Goal: Transaction & Acquisition: Purchase product/service

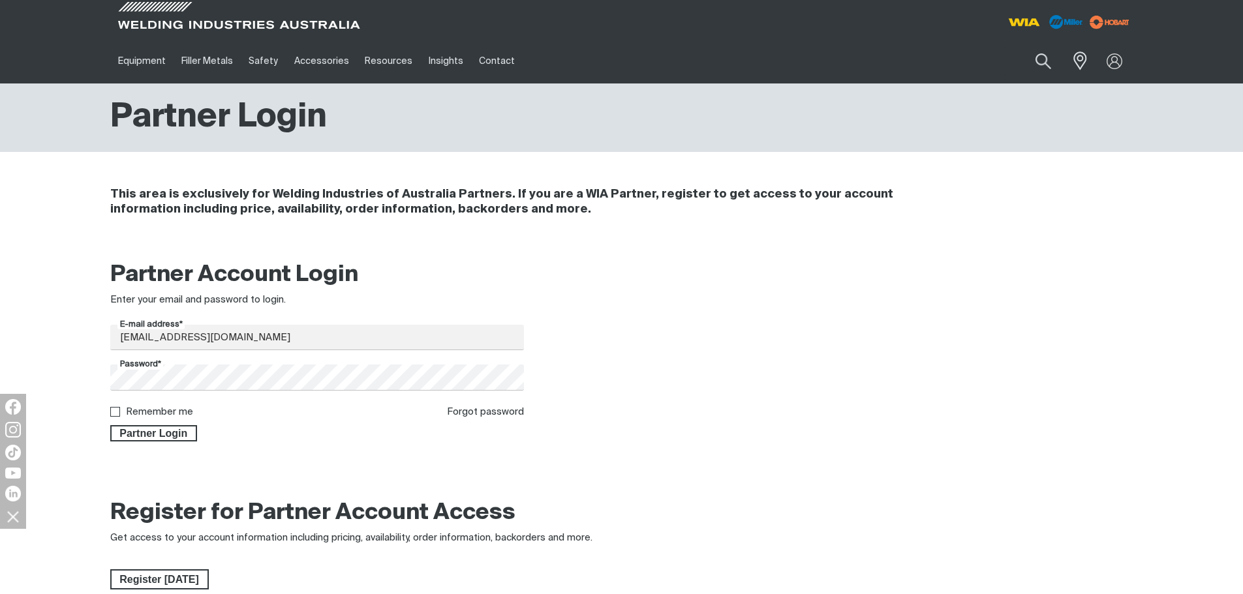
click at [177, 440] on span "Partner Login" at bounding box center [154, 433] width 85 height 17
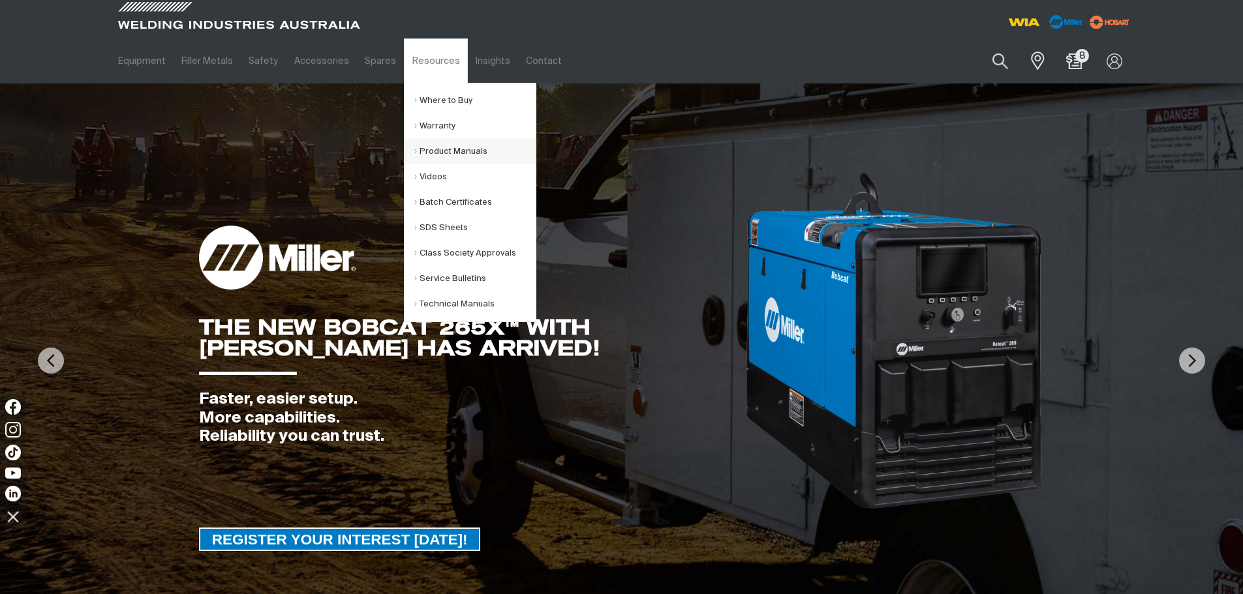
click at [444, 159] on link "Product Manuals" at bounding box center [474, 151] width 121 height 25
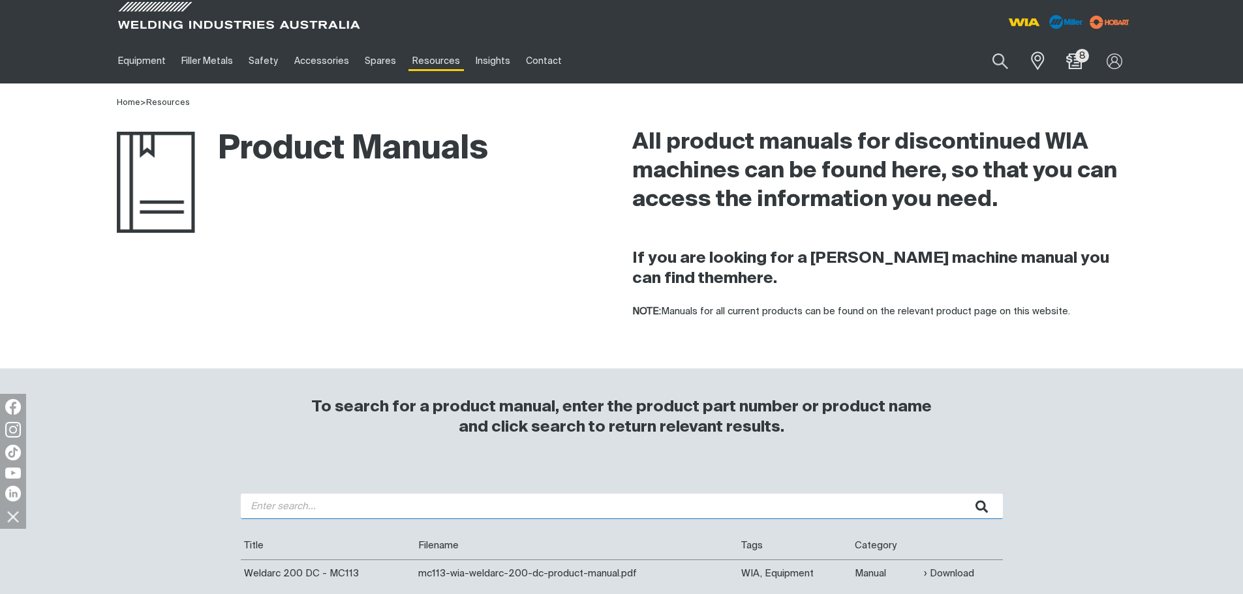
click at [416, 502] on input "search" at bounding box center [622, 506] width 762 height 25
type input "WELDMATIC 200+"
click at [961, 494] on button "submit" at bounding box center [981, 506] width 41 height 25
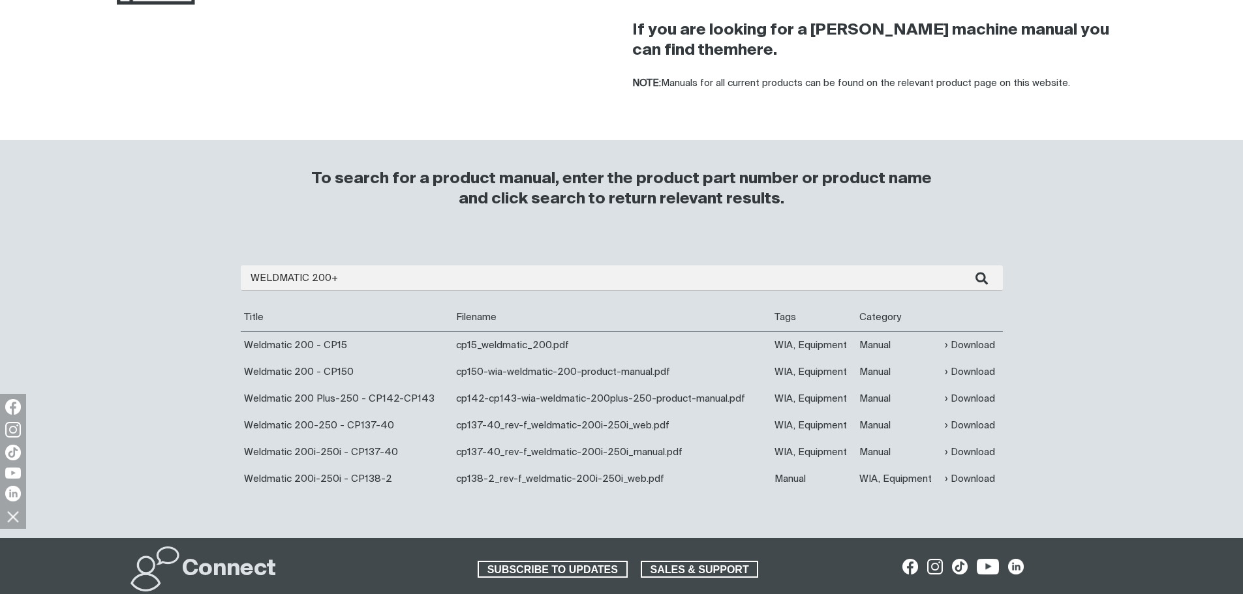
scroll to position [261, 0]
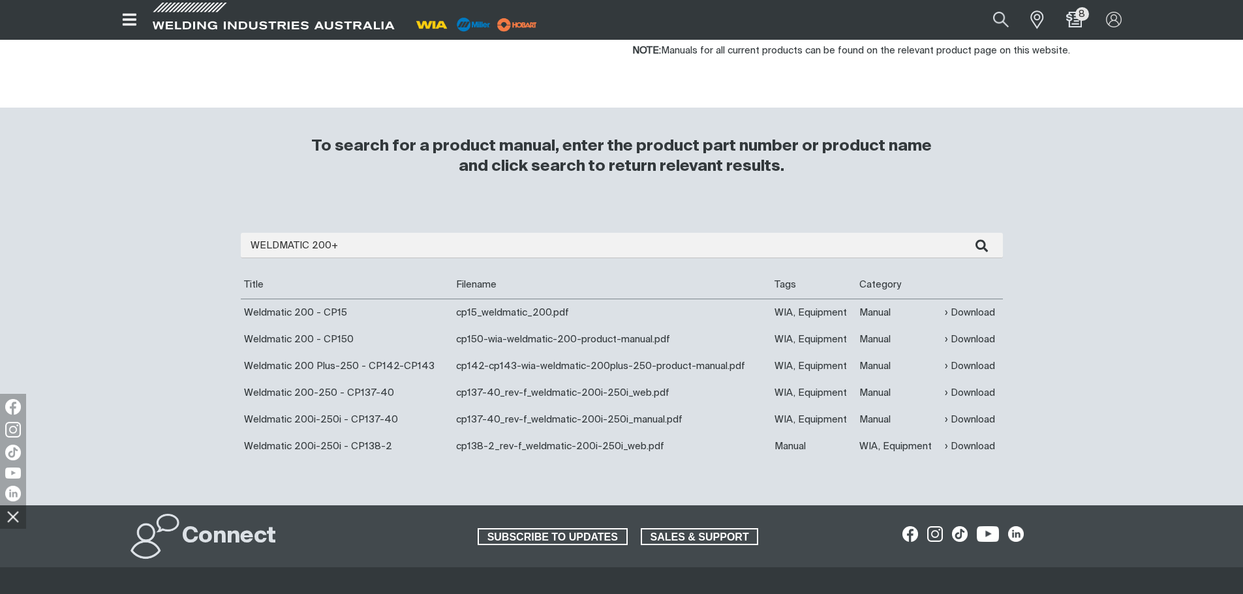
click at [876, 310] on td "Manual" at bounding box center [898, 312] width 85 height 27
click at [807, 309] on td "WIA, Equipment" at bounding box center [813, 312] width 85 height 27
click at [963, 312] on link "Download" at bounding box center [969, 312] width 50 height 15
click at [970, 334] on link "Download" at bounding box center [969, 339] width 50 height 15
click at [873, 366] on td "Manual" at bounding box center [898, 366] width 85 height 27
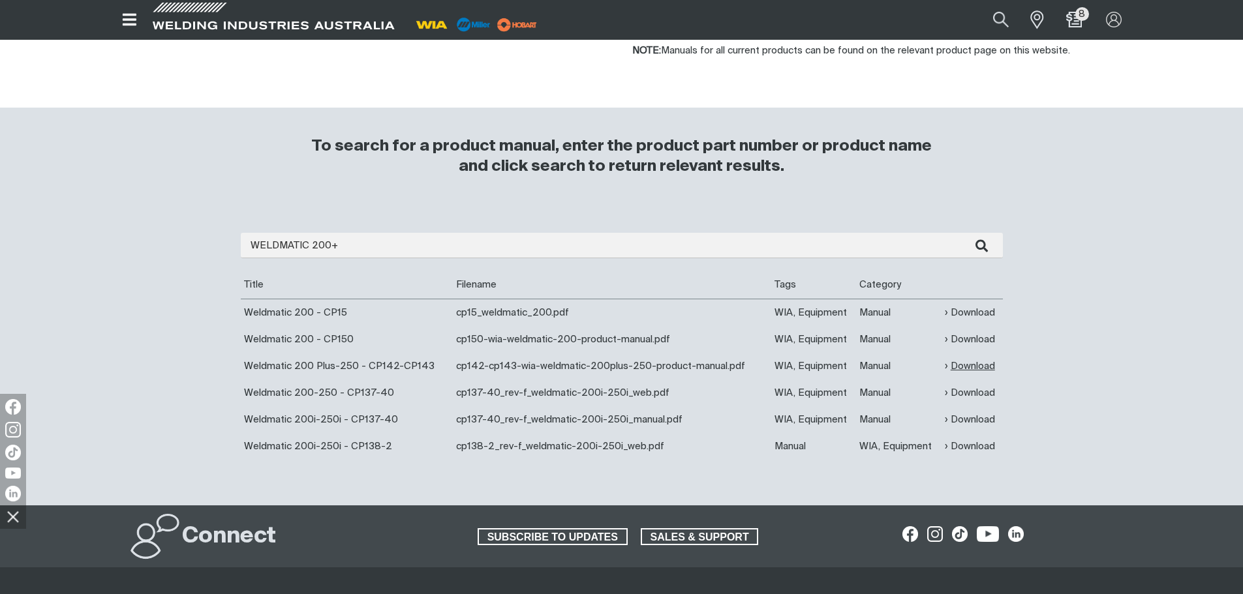
click at [991, 366] on link "Download" at bounding box center [969, 366] width 50 height 15
click at [992, 22] on button "Search products" at bounding box center [1001, 19] width 53 height 35
click at [922, 25] on input "Search" at bounding box center [921, 20] width 201 height 28
type input "PWA091"
click at [907, 46] on span "Wirefeed Control Board - PWA091" at bounding box center [929, 45] width 134 height 11
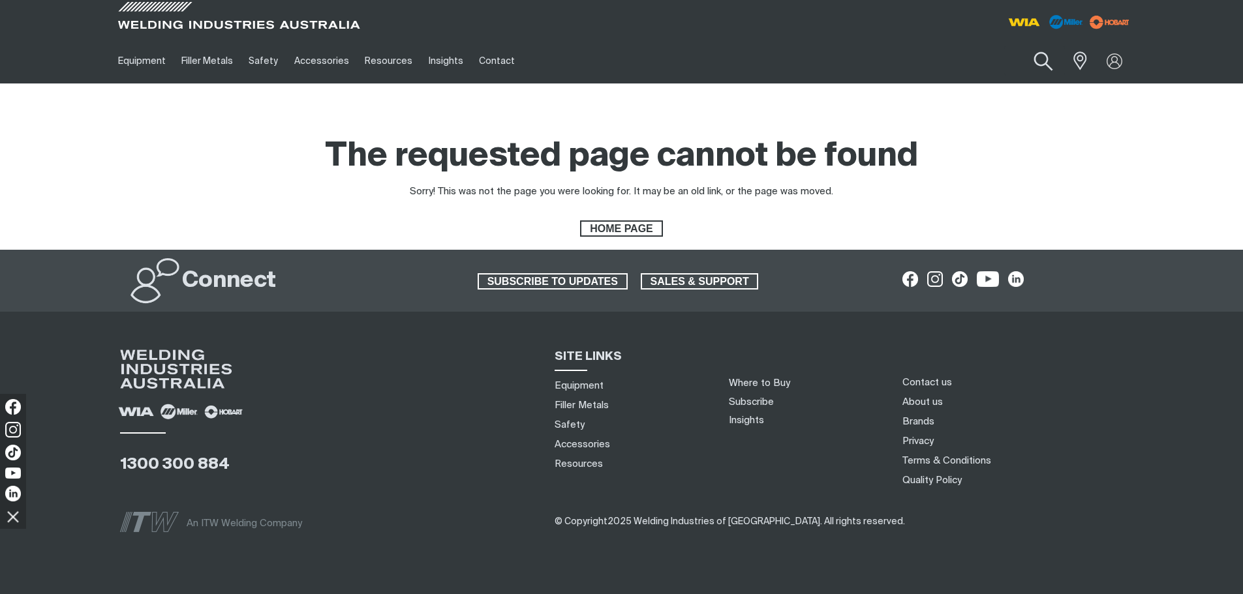
click at [1050, 58] on button "Search products" at bounding box center [1042, 61] width 53 height 37
click at [898, 65] on input "Search" at bounding box center [963, 60] width 201 height 29
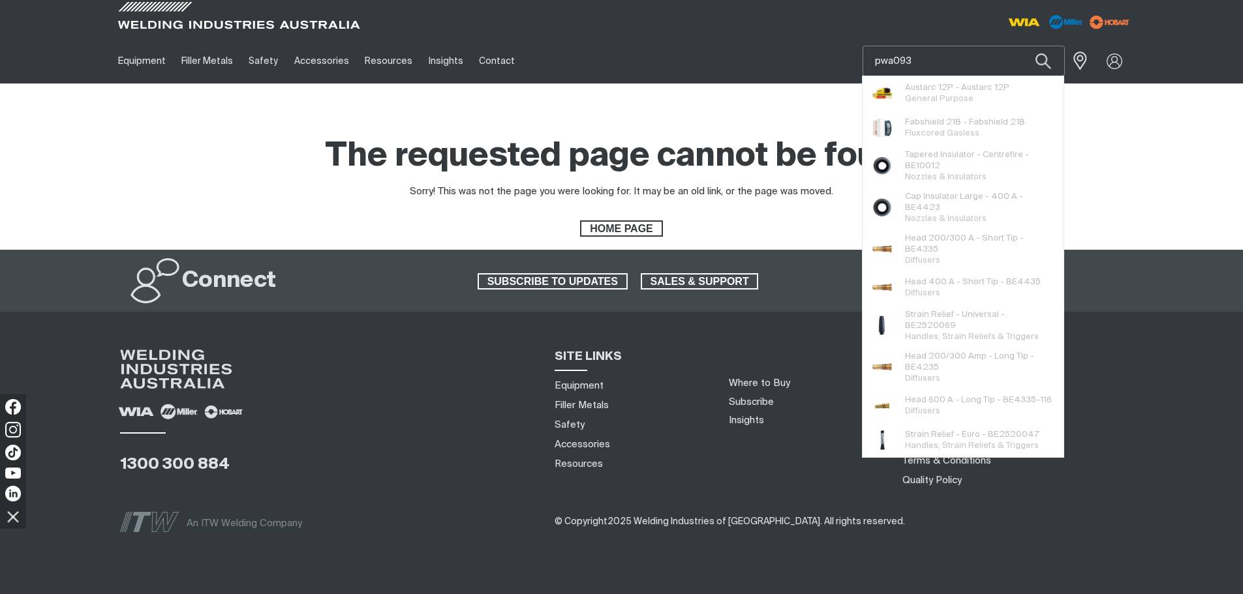
type input "pwa093"
click at [1021, 46] on button "Search products" at bounding box center [1043, 61] width 44 height 31
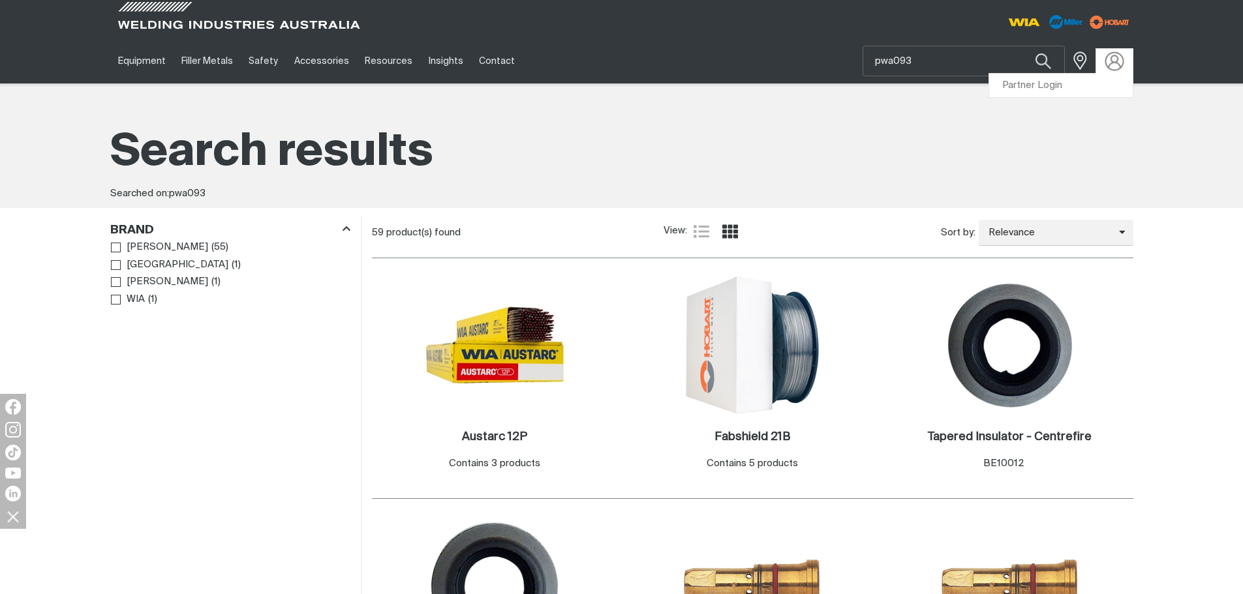
click at [1106, 61] on img at bounding box center [1113, 61] width 19 height 19
click at [1051, 83] on link "Partner Login" at bounding box center [1061, 86] width 144 height 24
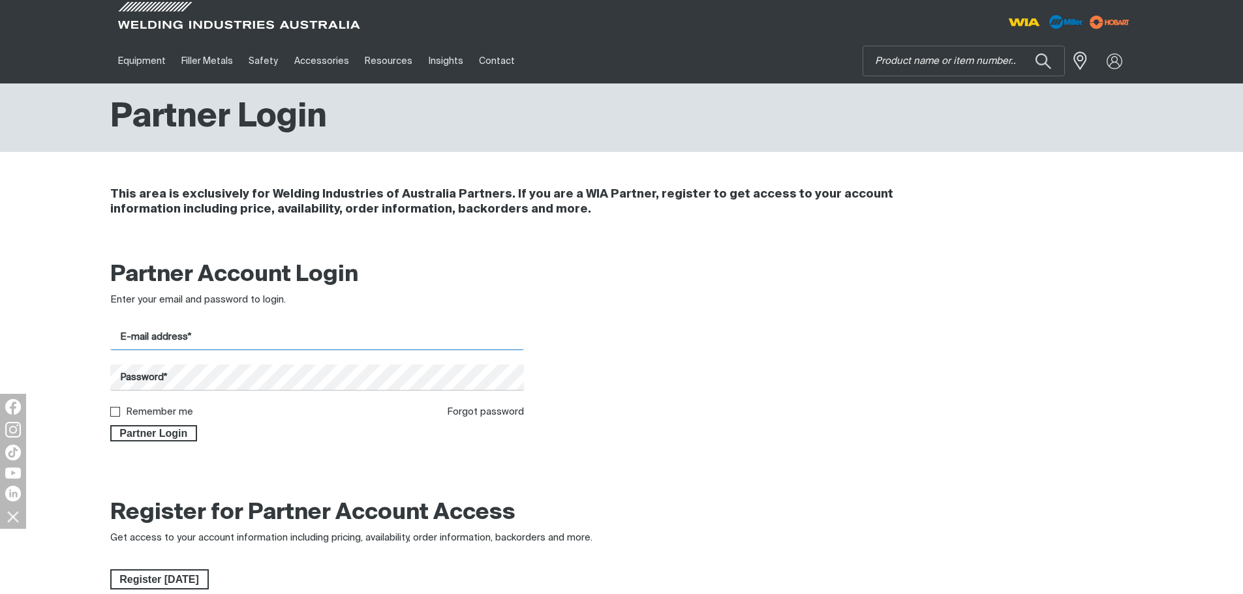
type input "[EMAIL_ADDRESS][DOMAIN_NAME]"
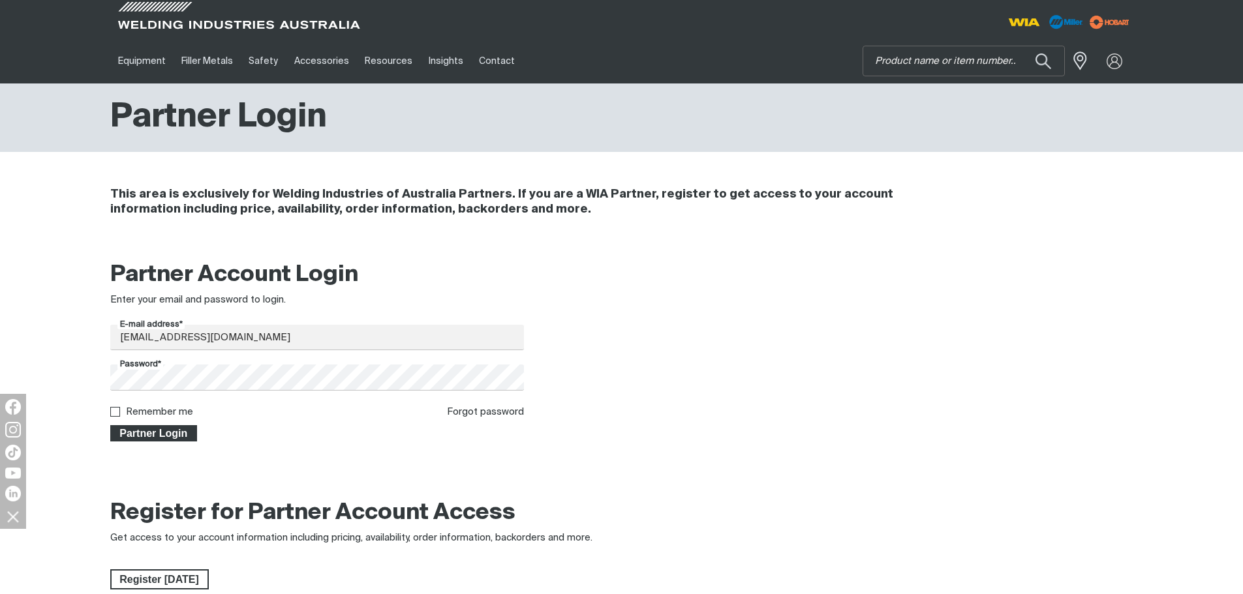
click at [174, 432] on span "Partner Login" at bounding box center [154, 433] width 85 height 17
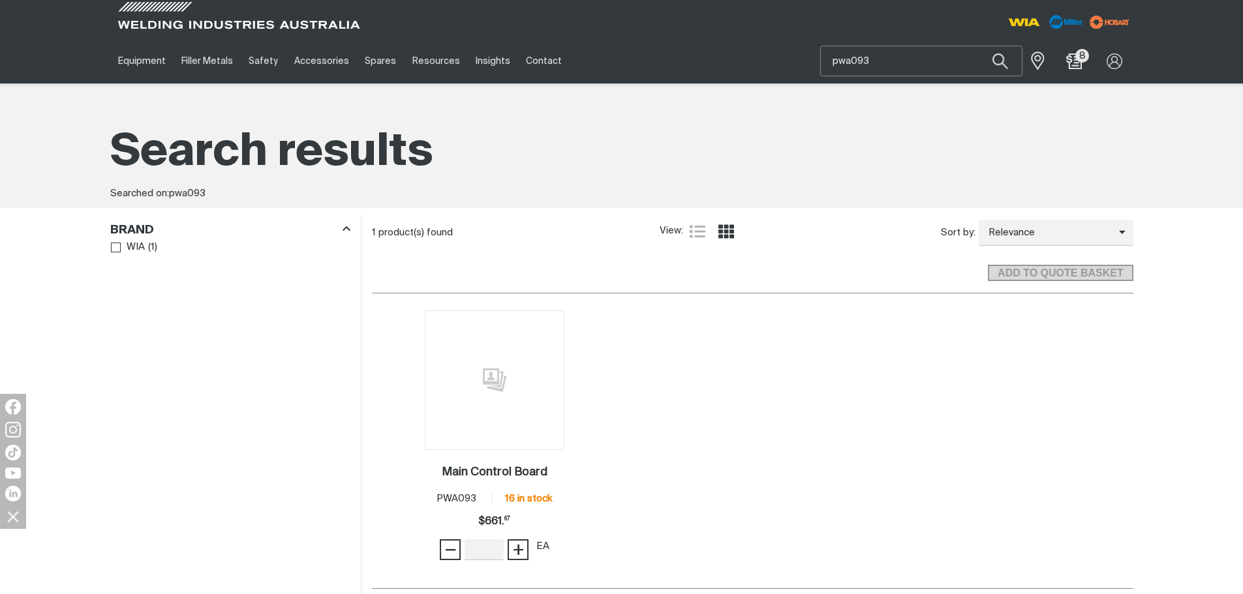
click at [944, 60] on input "pwa093" at bounding box center [921, 60] width 201 height 29
type input "pwa091"
click at [978, 46] on button "Search products" at bounding box center [1000, 61] width 44 height 31
type input "1"
click at [521, 556] on span "+" at bounding box center [518, 550] width 12 height 22
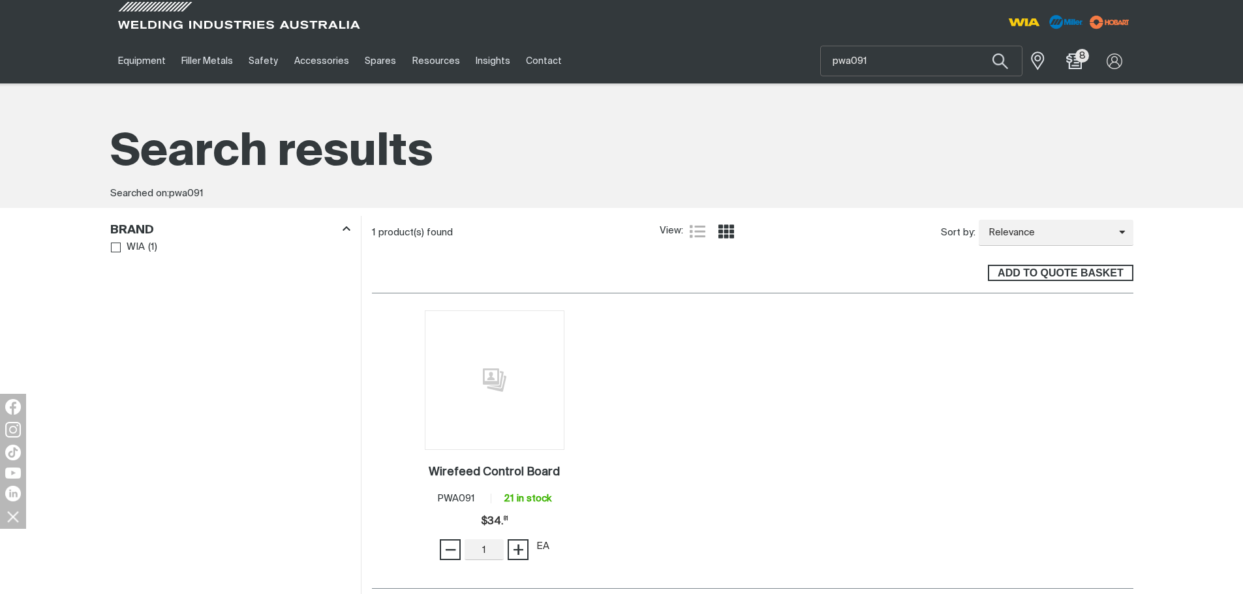
click at [1020, 276] on span "ADD TO QUOTE BASKET" at bounding box center [1060, 273] width 142 height 17
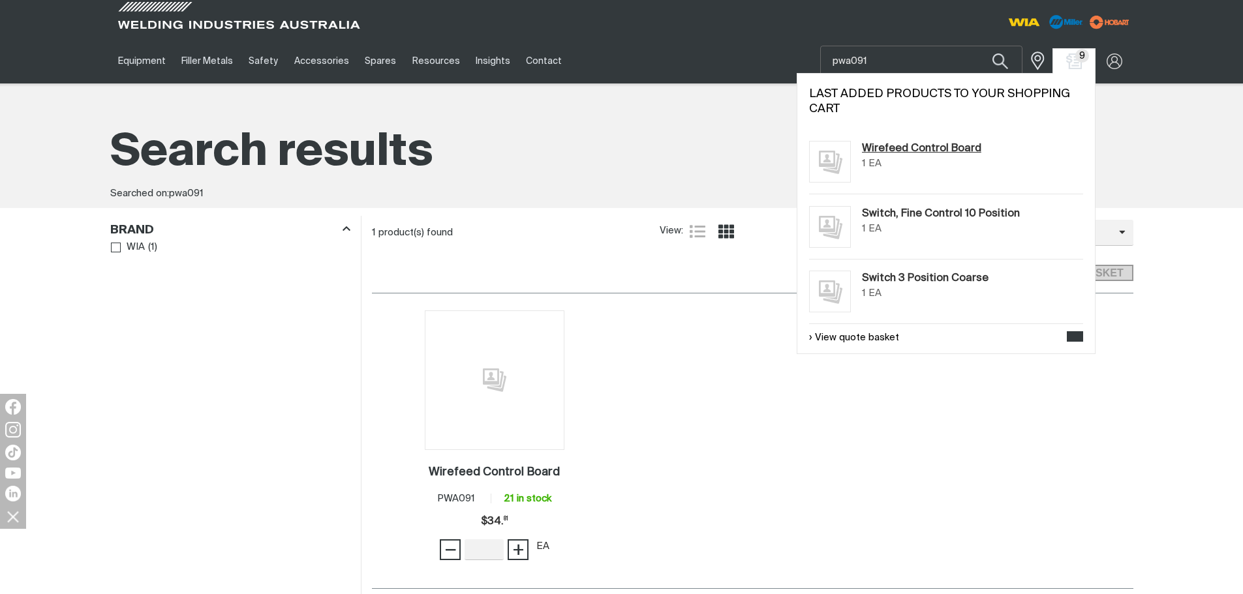
click at [938, 147] on link "Wirefeed Control Board" at bounding box center [921, 149] width 119 height 16
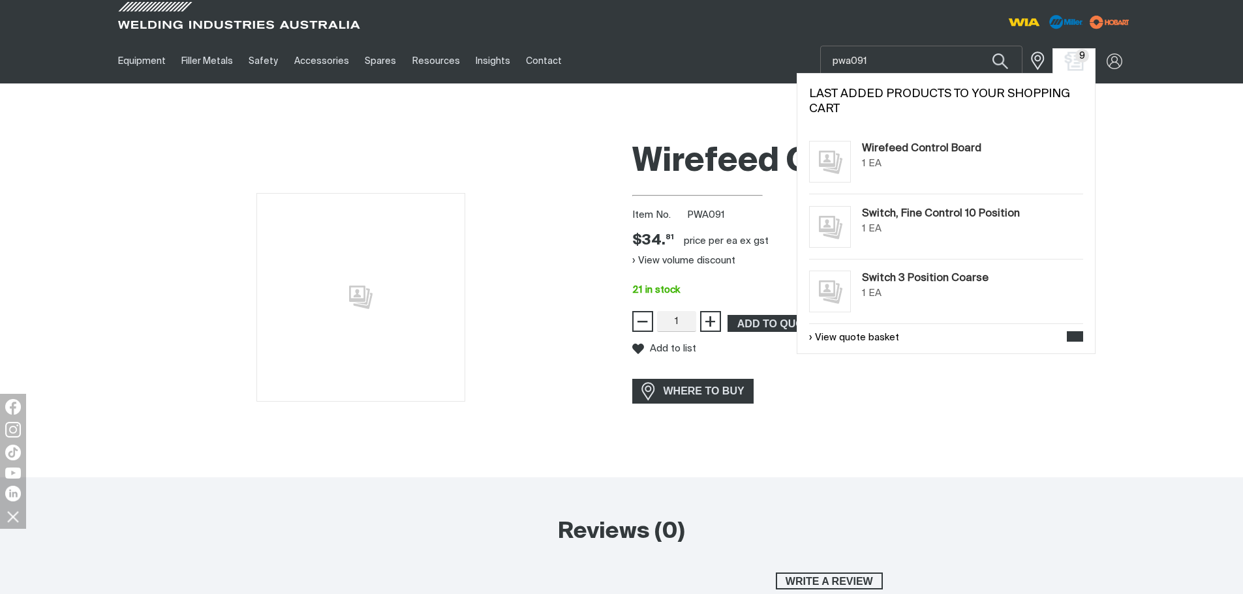
click at [1074, 60] on img "Shopping cart (9 product(s))" at bounding box center [1073, 61] width 19 height 19
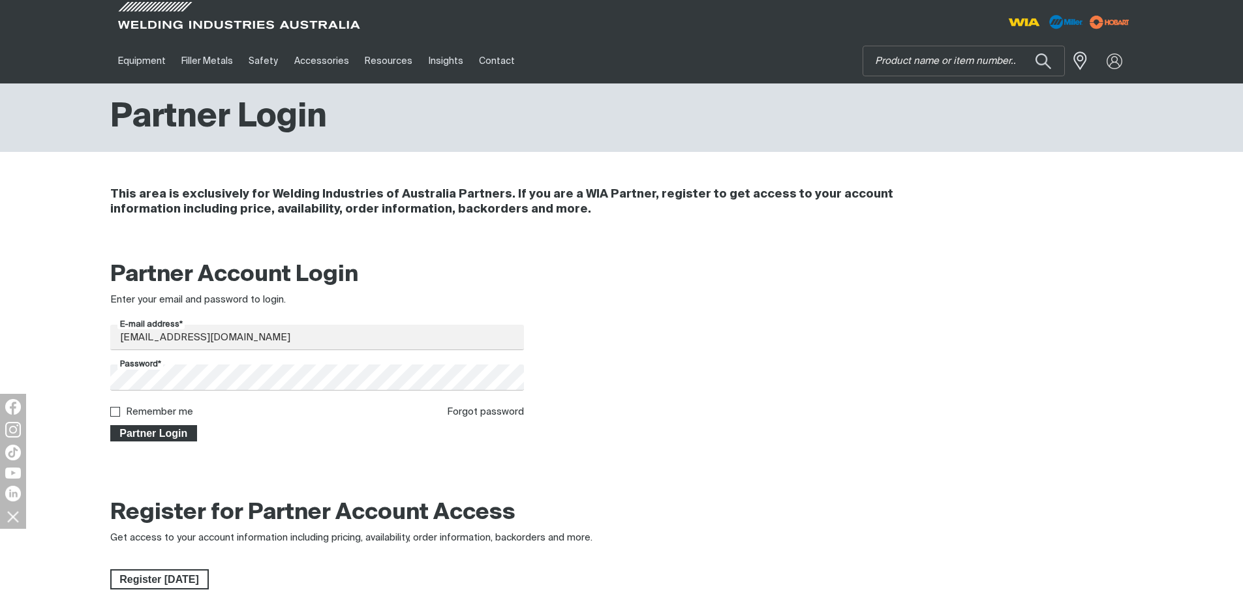
click at [158, 431] on span "Partner Login" at bounding box center [154, 433] width 85 height 17
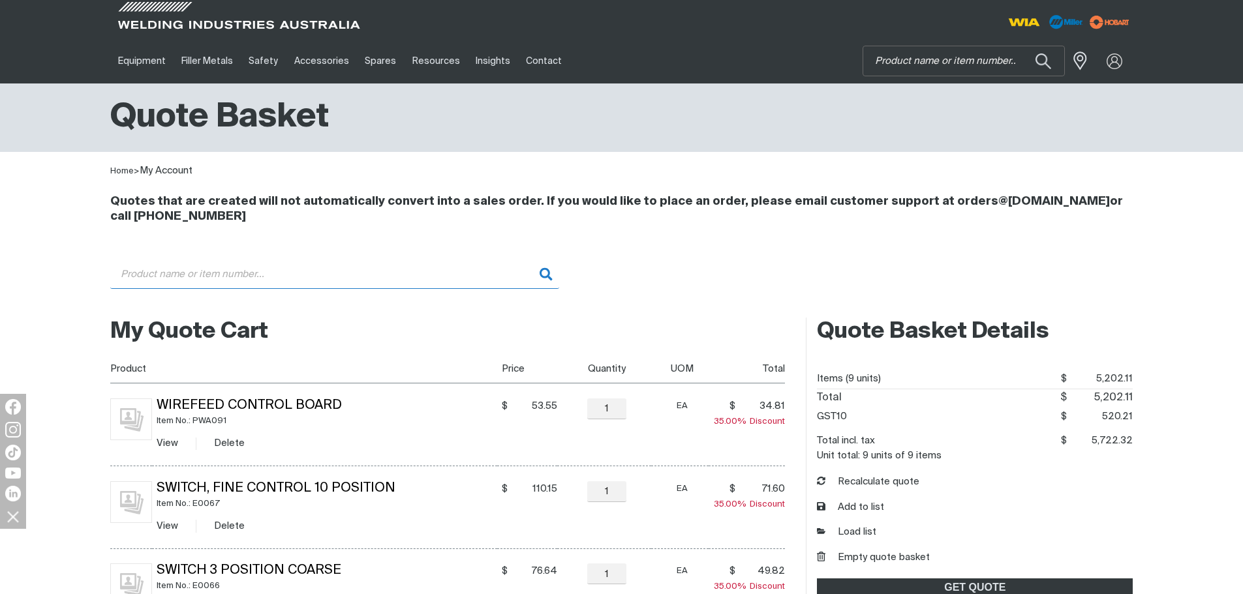
click at [354, 270] on input "Search" at bounding box center [334, 274] width 449 height 29
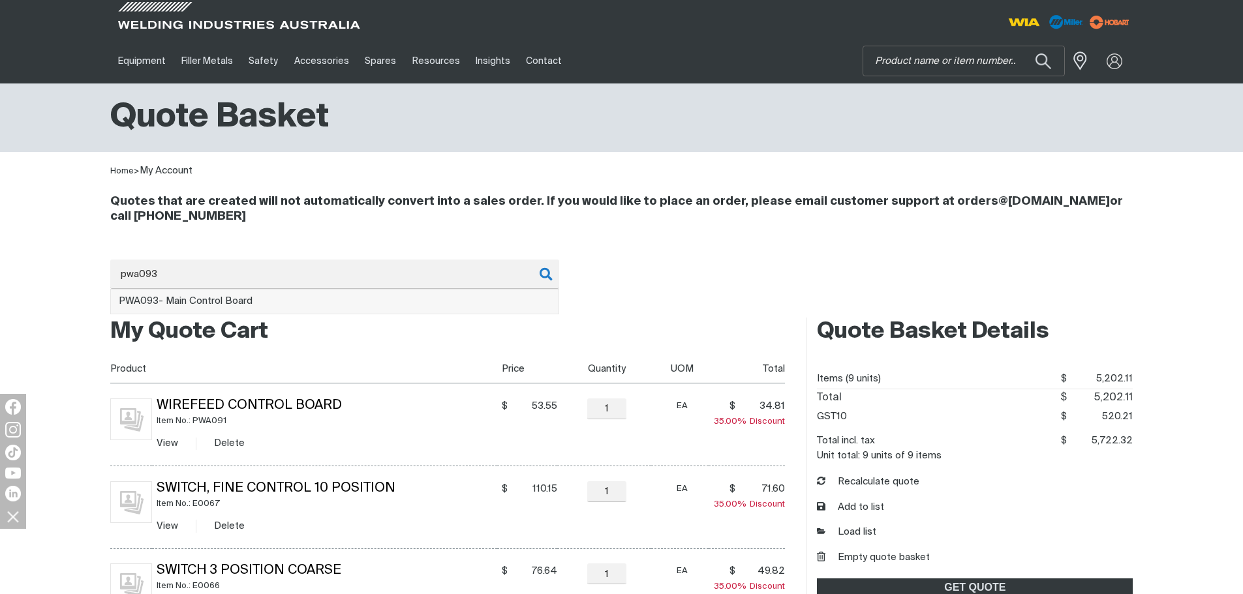
click at [294, 306] on li "PWA093 - Main Control Board" at bounding box center [334, 302] width 447 height 25
type input "PWA093 - Main Control Board"
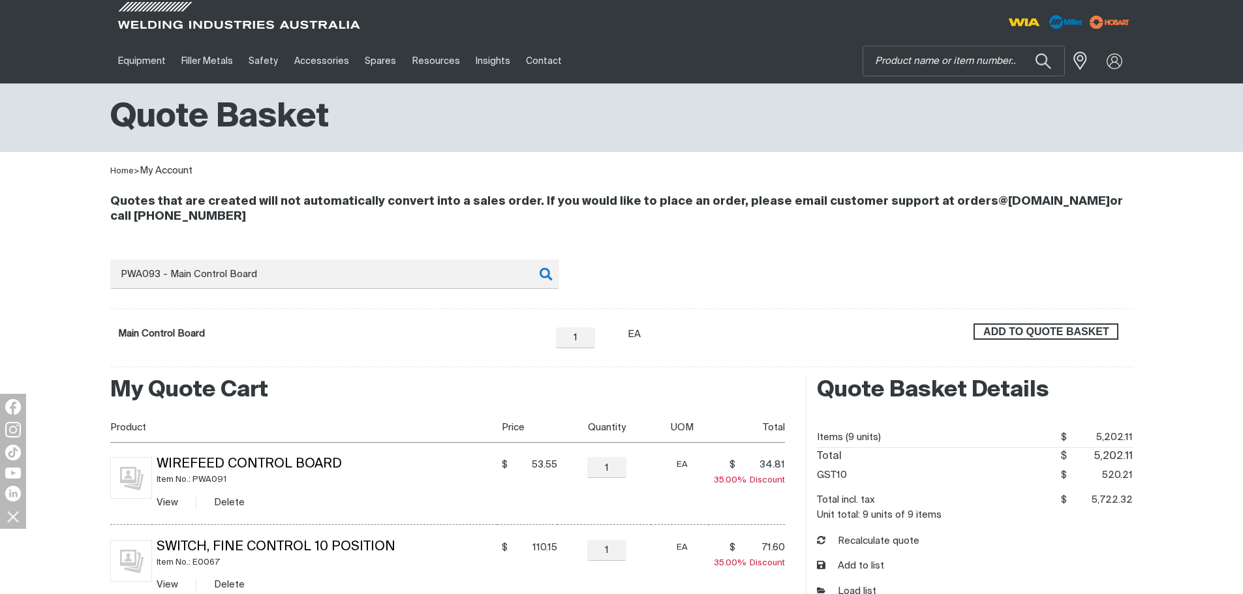
click at [1008, 327] on span "ADD TO QUOTE BASKET" at bounding box center [1046, 332] width 142 height 17
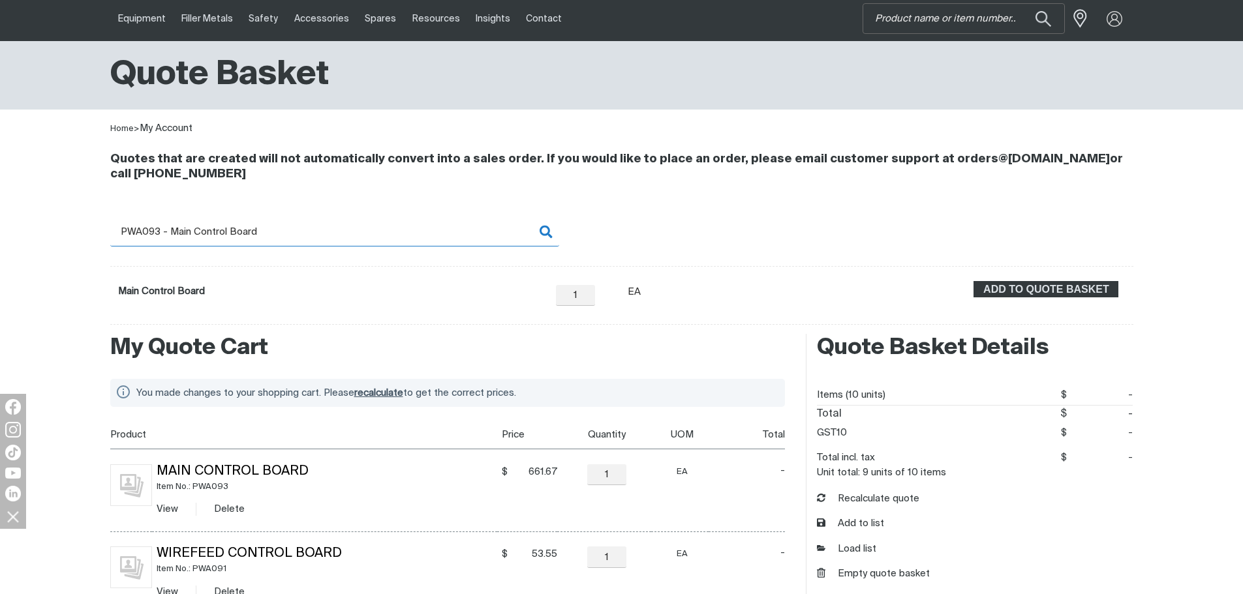
scroll to position [65, 0]
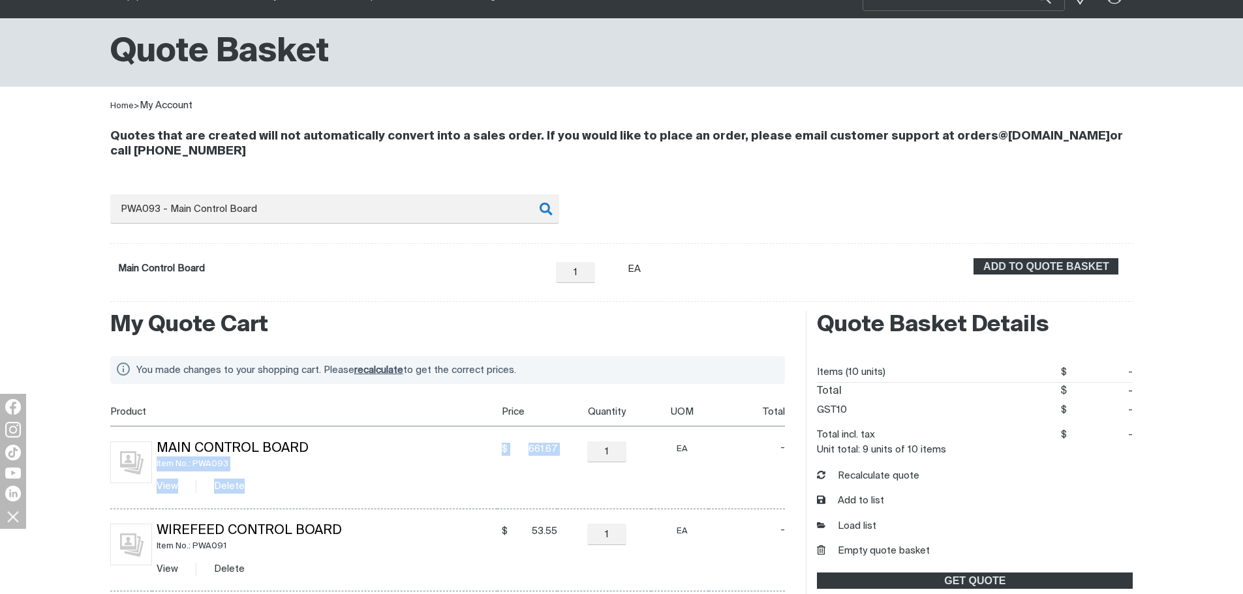
drag, startPoint x: 451, startPoint y: 442, endPoint x: 559, endPoint y: 438, distance: 107.7
click at [559, 438] on tr "Main Control Board Item No.: PWA093 View Delete $ 661.67 $661.67 − 1 Quantity +…" at bounding box center [447, 468] width 675 height 83
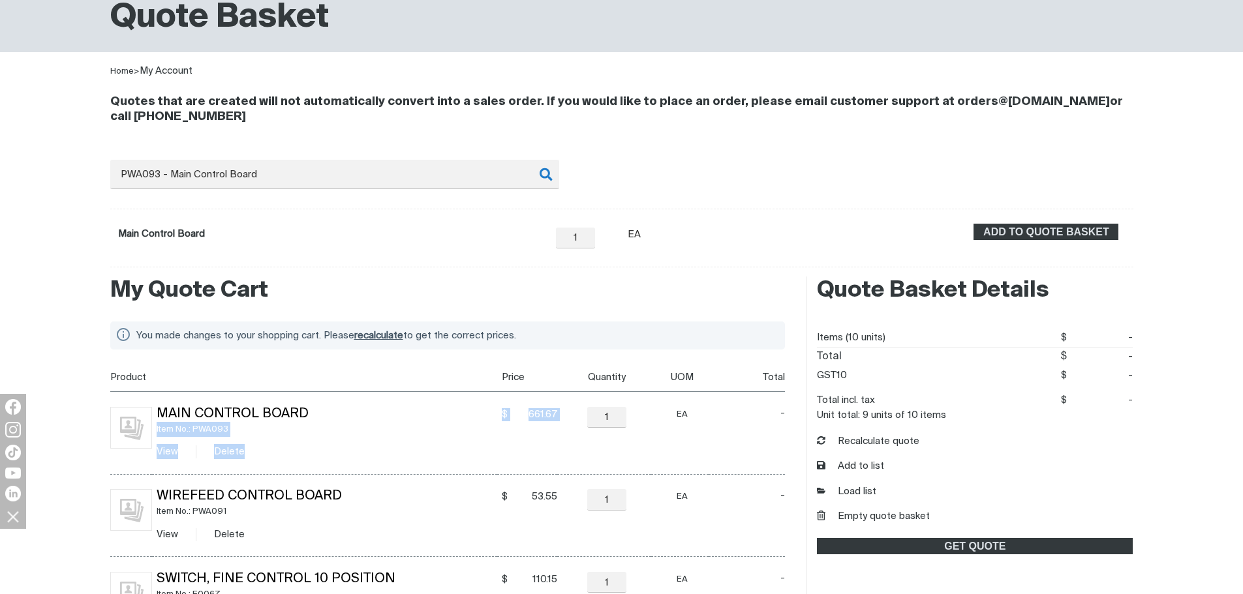
scroll to position [130, 0]
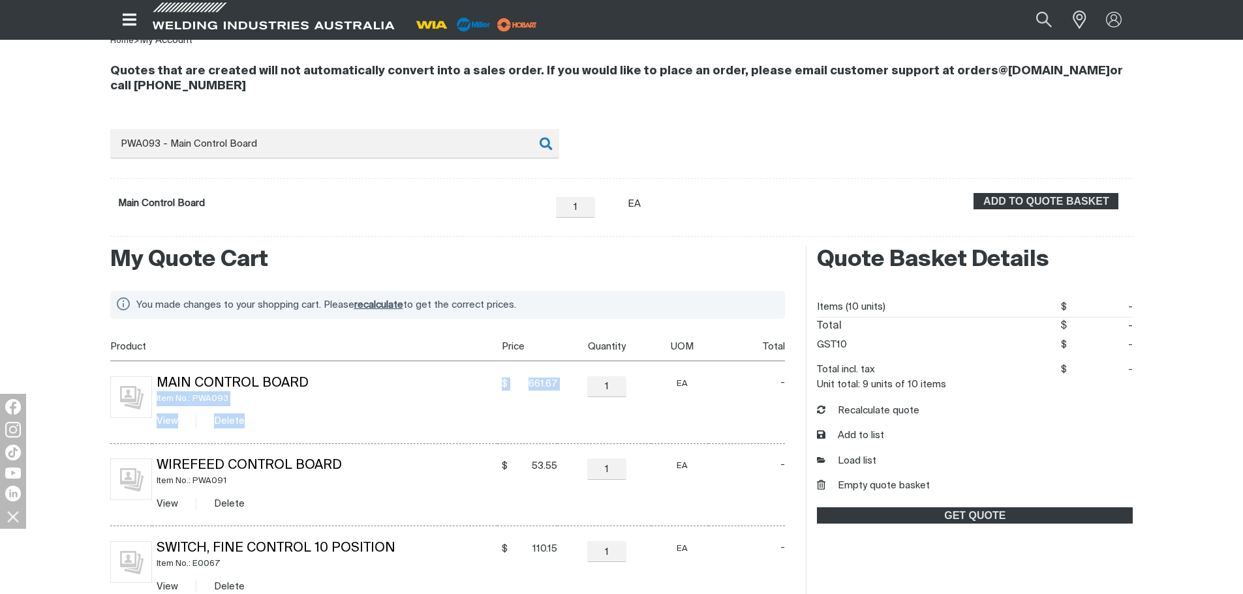
click at [560, 438] on td "− 1 Quantity +" at bounding box center [604, 402] width 94 height 83
click at [382, 308] on span "recalculate" at bounding box center [378, 305] width 49 height 10
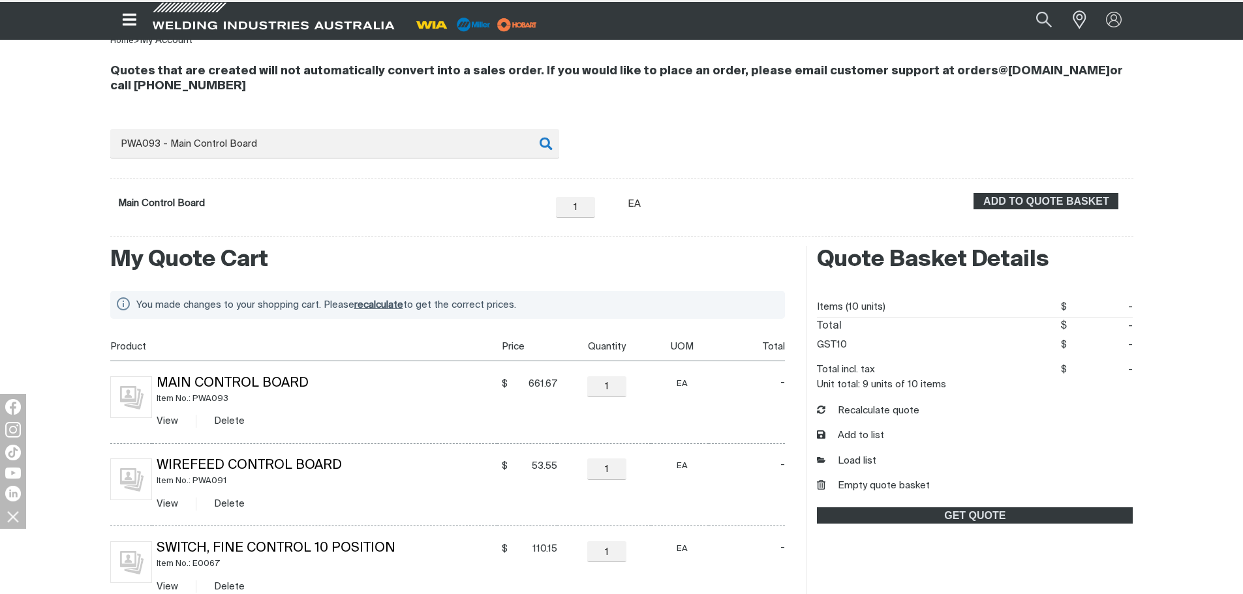
click at [384, 301] on span "recalculate" at bounding box center [378, 305] width 49 height 10
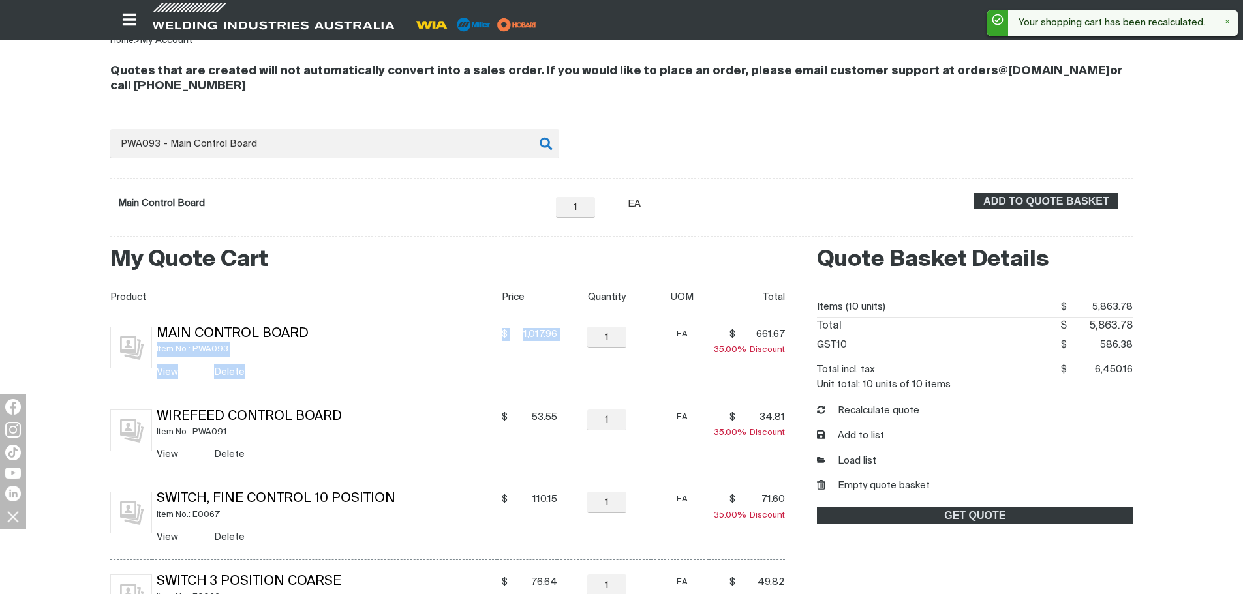
drag, startPoint x: 562, startPoint y: 325, endPoint x: 489, endPoint y: 333, distance: 74.2
click at [489, 333] on tr "Main Control Board Item No.: PWA093 View Delete $ 1,017.96 $1017.96 − 1 Quantit…" at bounding box center [447, 353] width 675 height 83
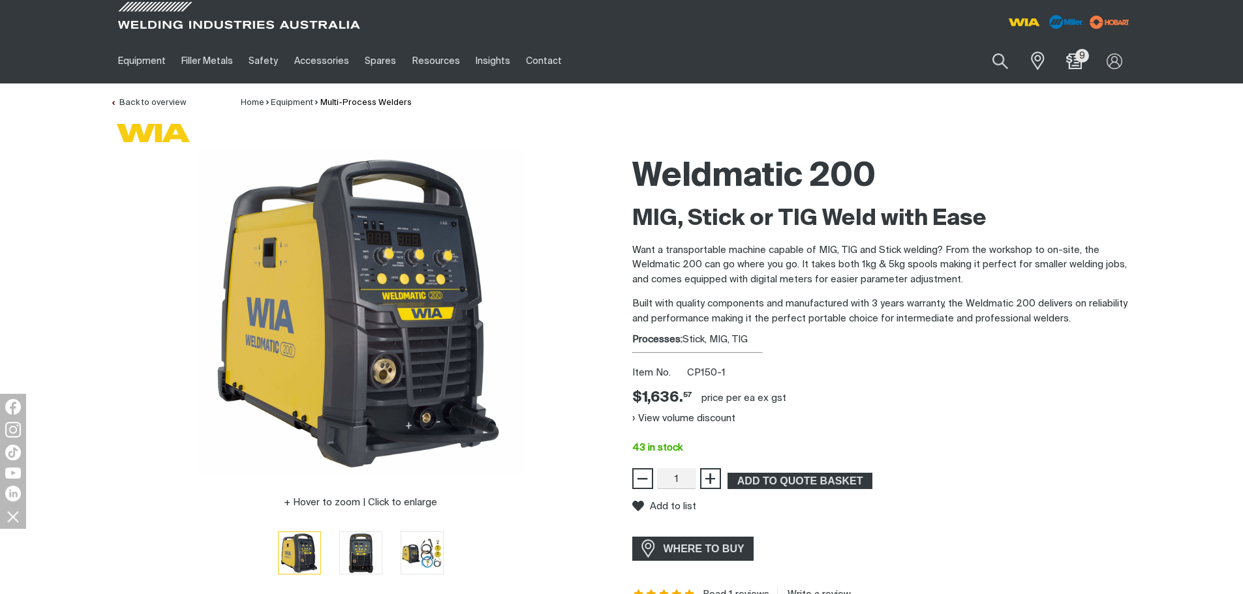
click at [738, 91] on div "Back to overview Home Equipment Multi-Process Welders" at bounding box center [621, 96] width 1023 height 27
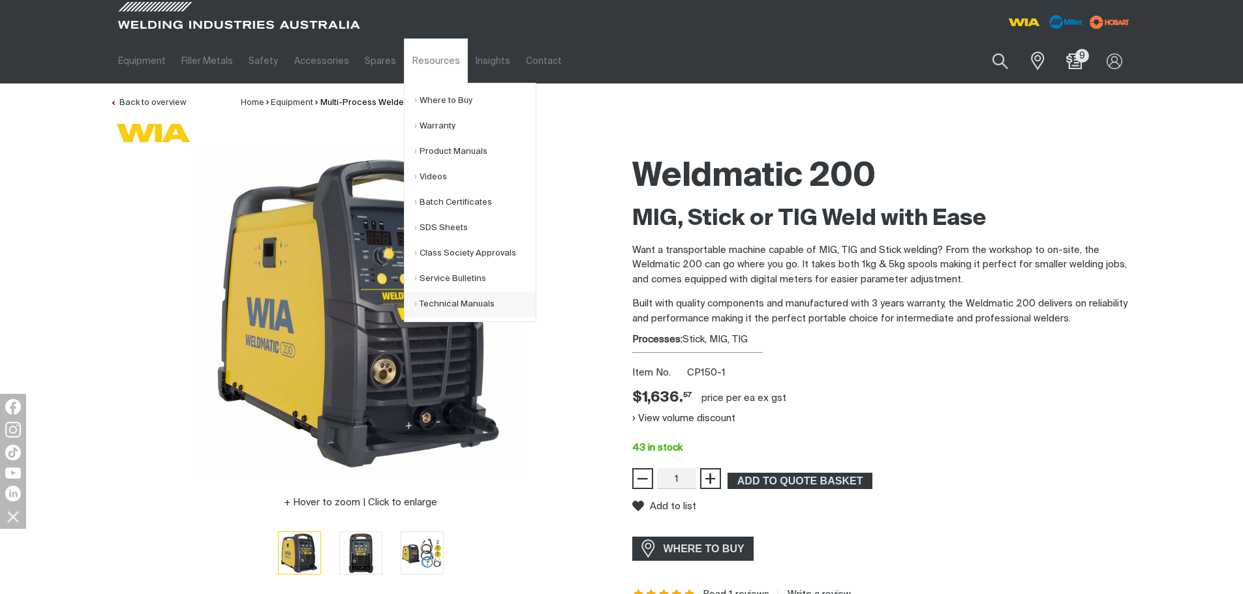
click at [453, 306] on link "Technical Manuals" at bounding box center [474, 304] width 121 height 25
